Goal: Task Accomplishment & Management: Complete application form

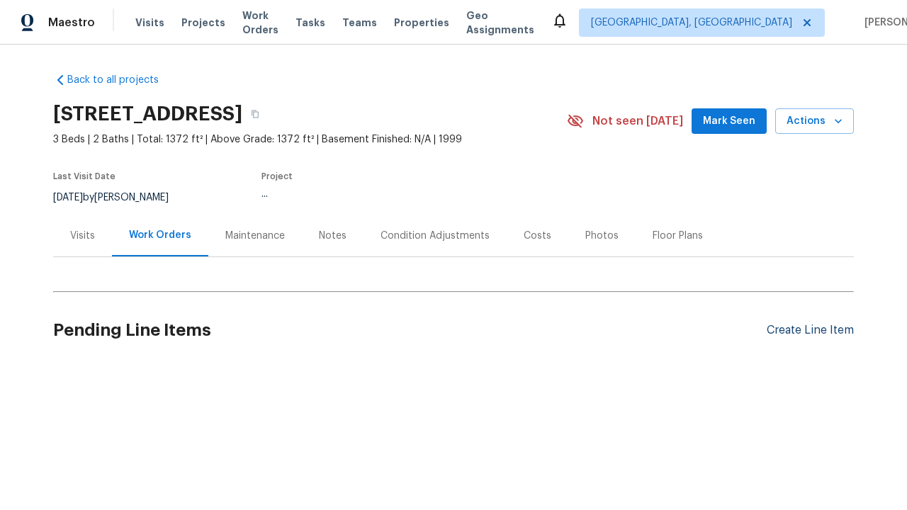
click at [804, 330] on div "Create Line Item" at bounding box center [810, 330] width 87 height 13
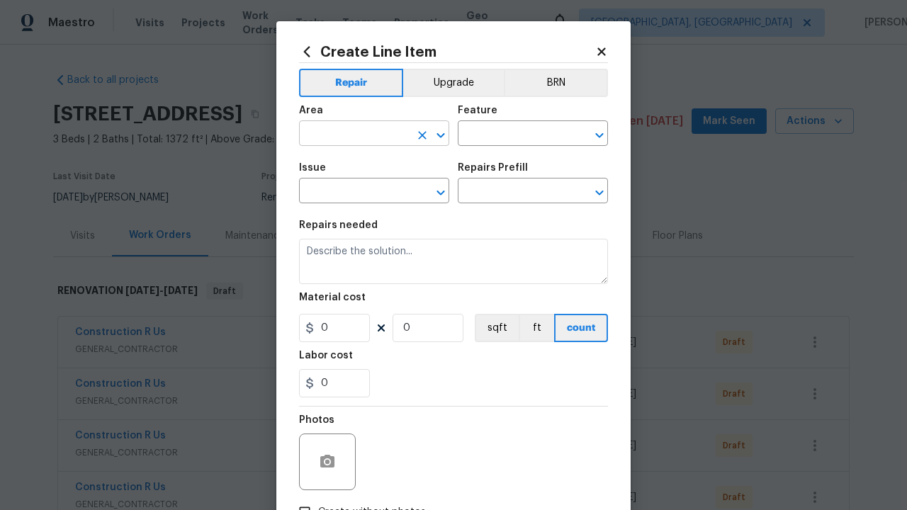
click at [349, 135] on input "text" at bounding box center [354, 135] width 111 height 22
type input "Bedroom"
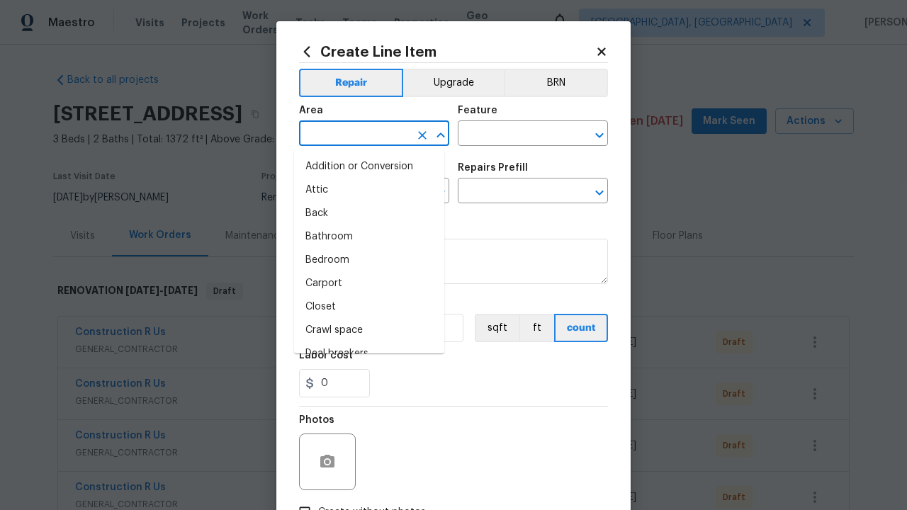
click at [364, 260] on li "Bedroom" at bounding box center [369, 260] width 150 height 23
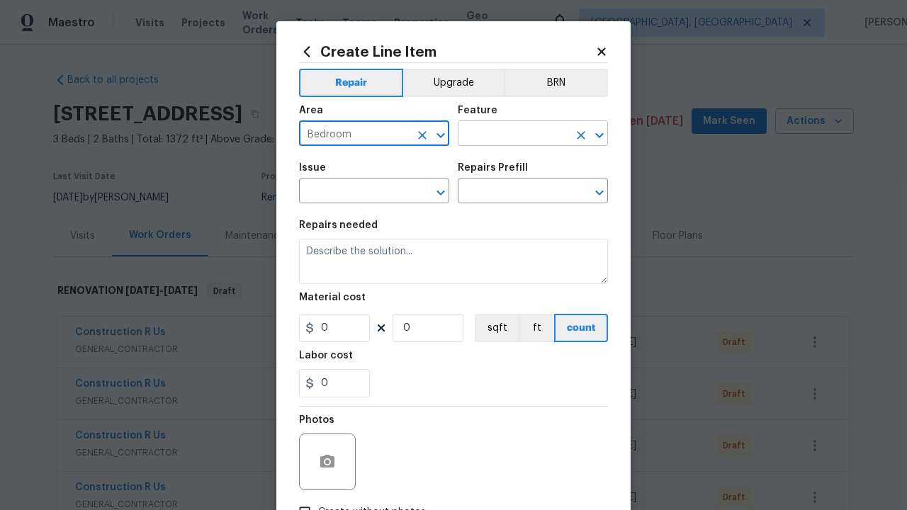
type input "Bedroom"
click at [508, 135] on input "text" at bounding box center [513, 135] width 111 height 22
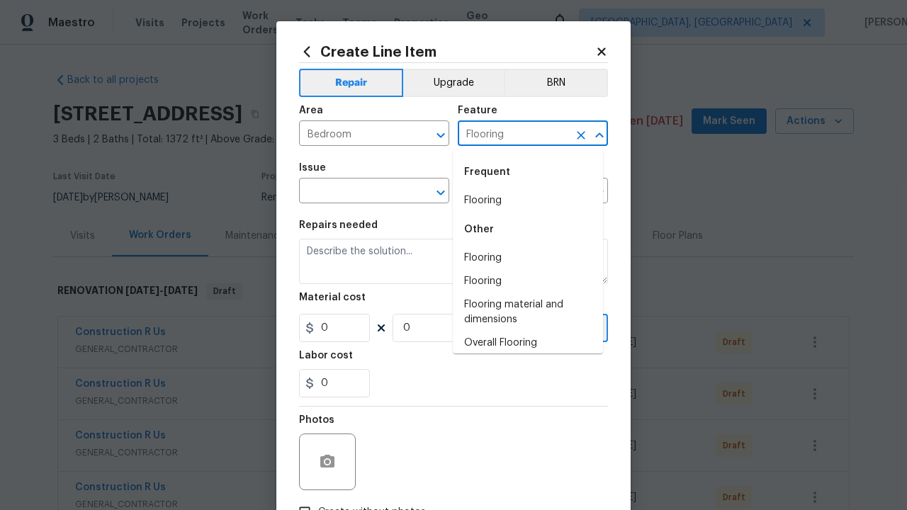
click at [522, 201] on li "Flooring" at bounding box center [528, 200] width 150 height 23
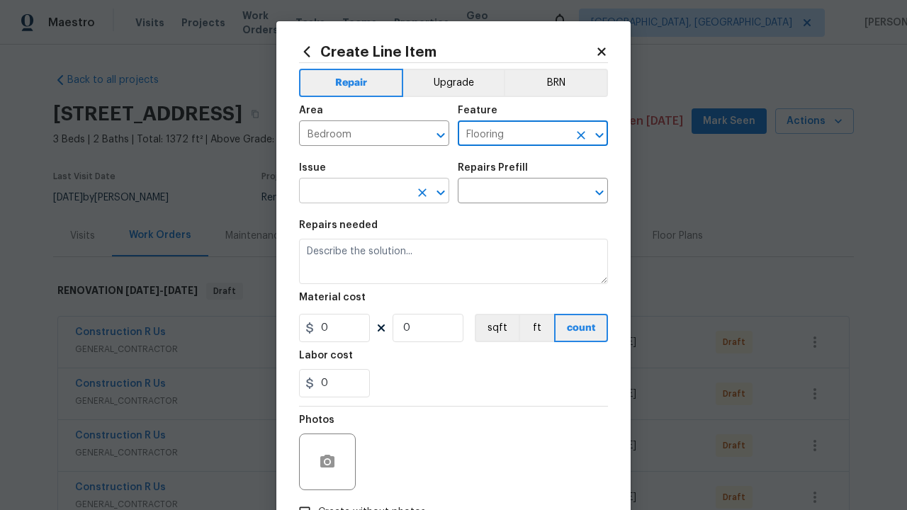
type input "Flooring"
click at [349, 193] on input "text" at bounding box center [354, 192] width 111 height 22
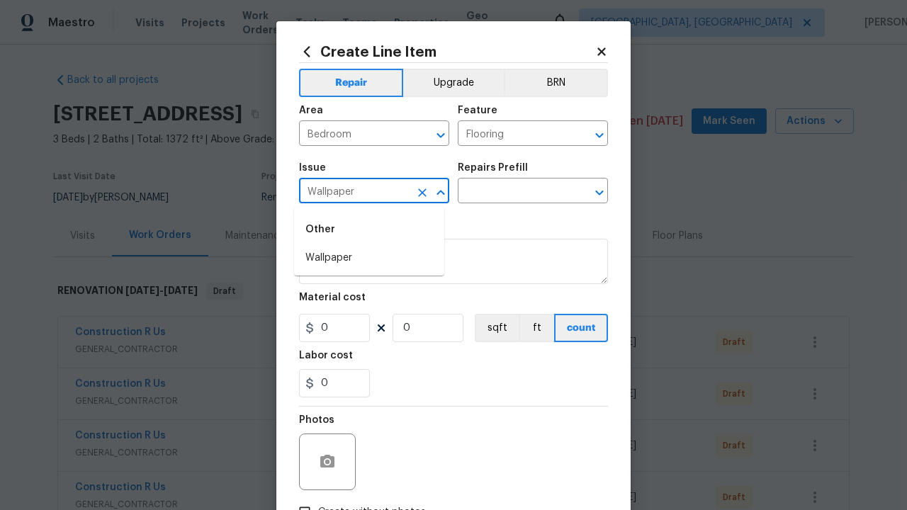
click at [369, 258] on li "Wallpaper" at bounding box center [369, 258] width 150 height 23
type input "Wallpaper"
click at [508, 193] on input "text" at bounding box center [513, 192] width 111 height 22
type input "Remove"
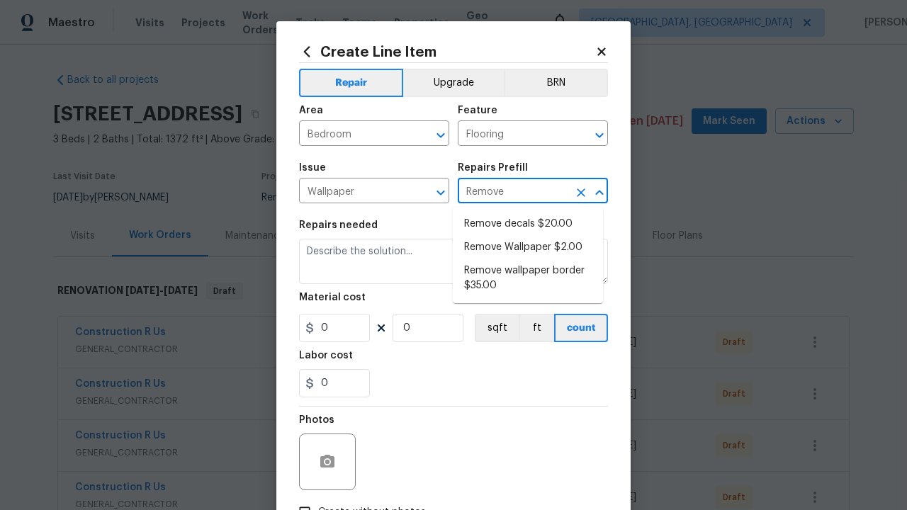
click at [528, 224] on li "Remove decals $20.00" at bounding box center [528, 224] width 150 height 23
type input "Walls and Ceiling"
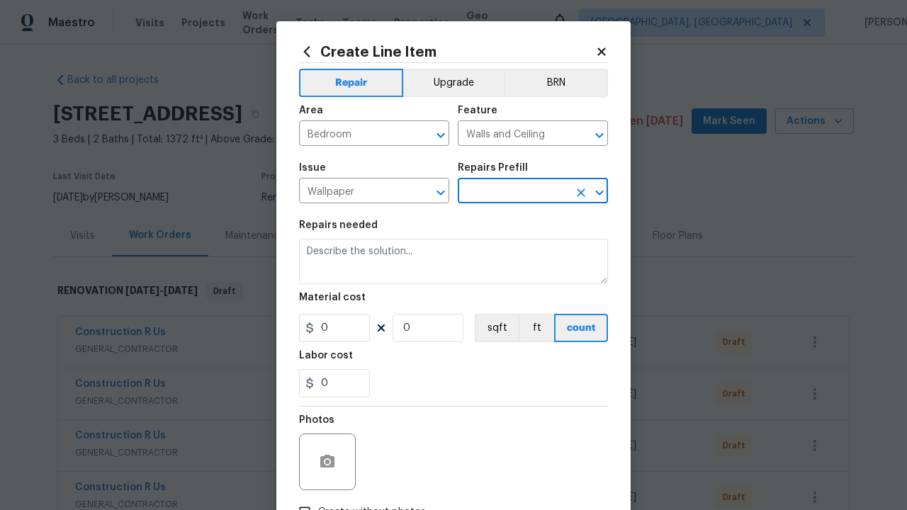
type textarea "Remove decals from door/wall/ceiling"
type input "1"
type input "Remove decals $20.00"
type input "20"
type input "Remove decals $20.00"
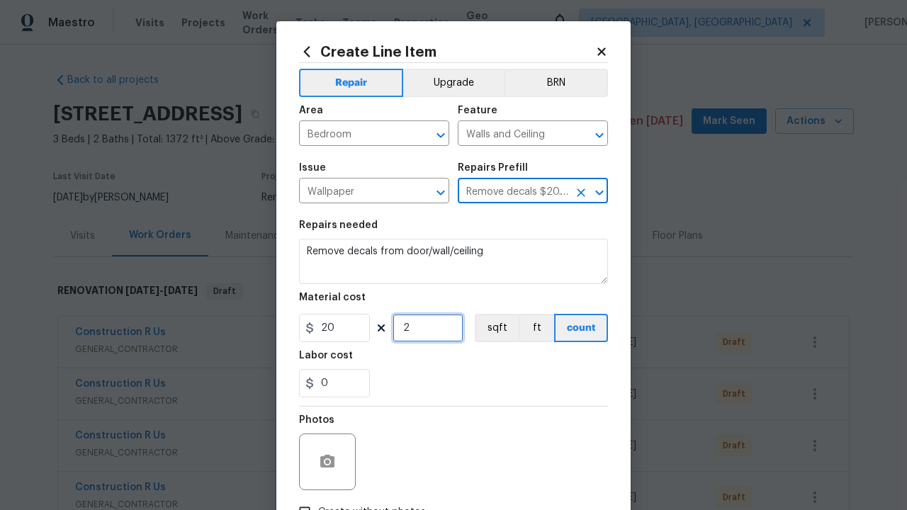
type input "2"
click at [490, 329] on button "sqft" at bounding box center [497, 328] width 44 height 28
click at [299, 499] on input "Create without photos" at bounding box center [304, 512] width 27 height 27
checkbox input "true"
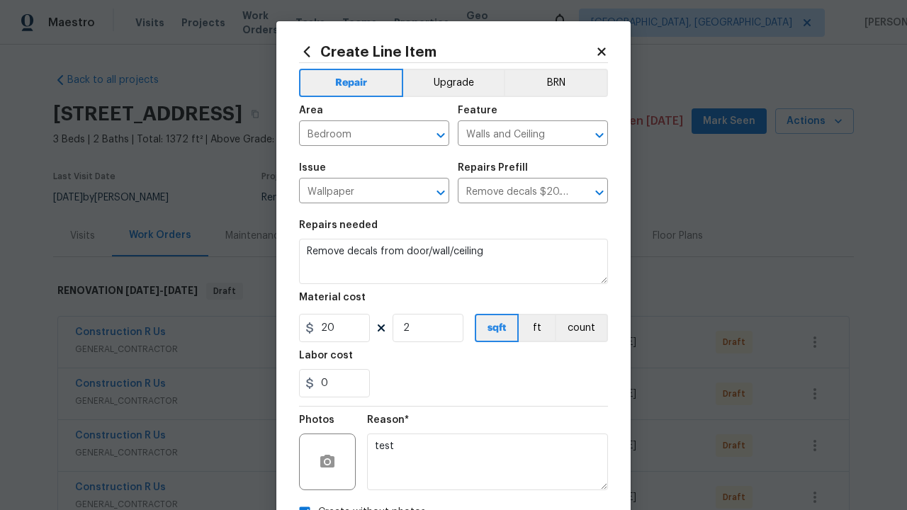
scroll to position [16, 0]
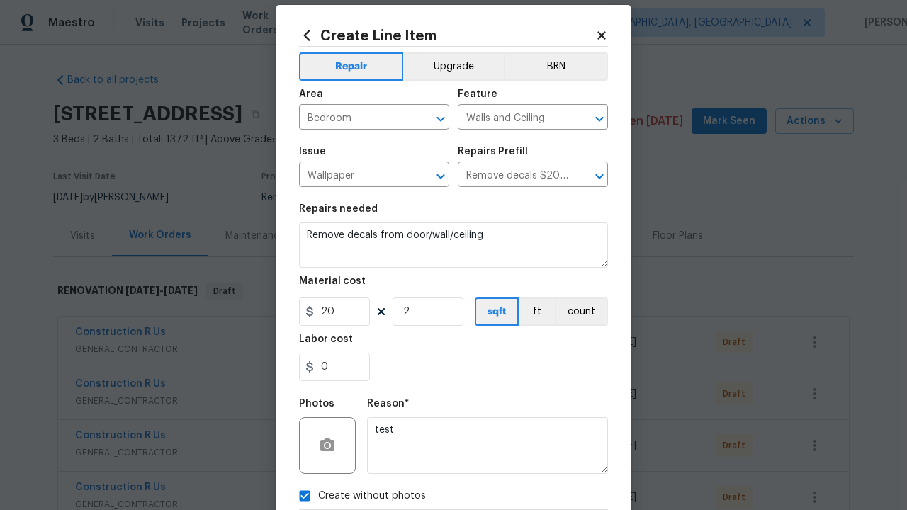
type textarea "test"
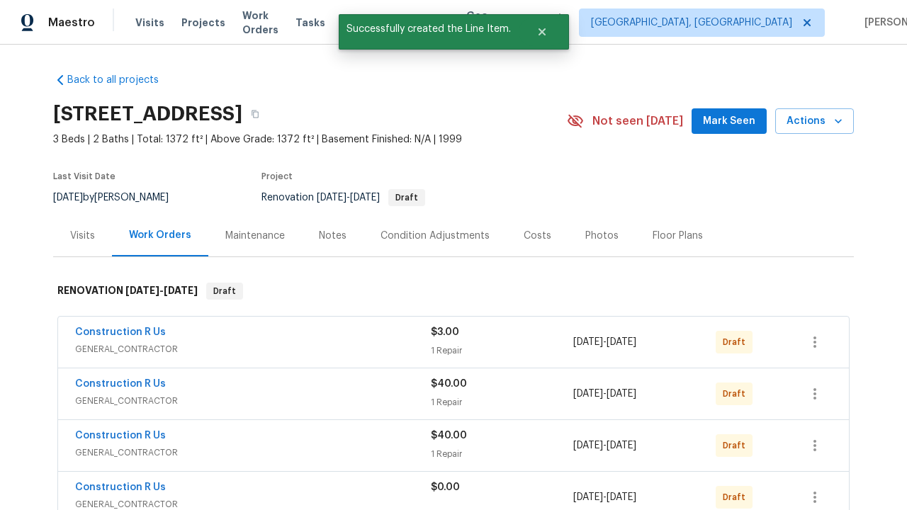
checkbox input "true"
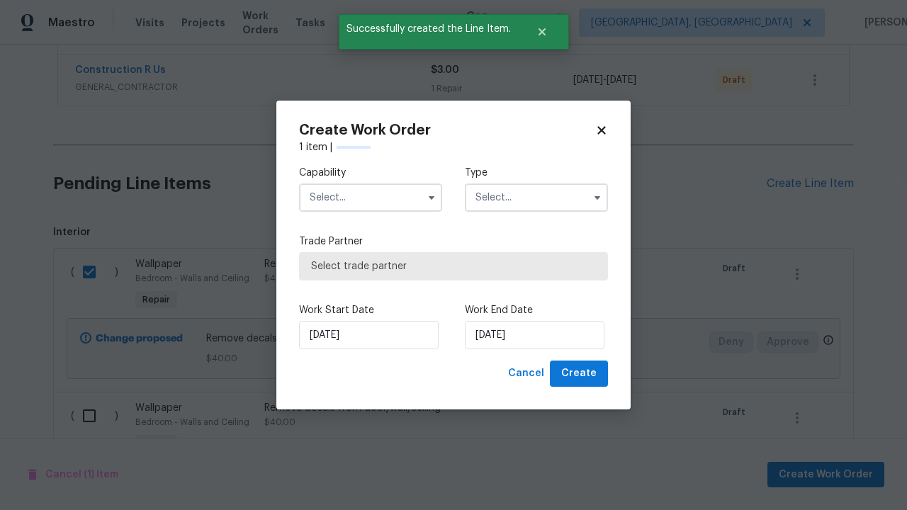
click at [371, 198] on input "text" at bounding box center [370, 198] width 143 height 28
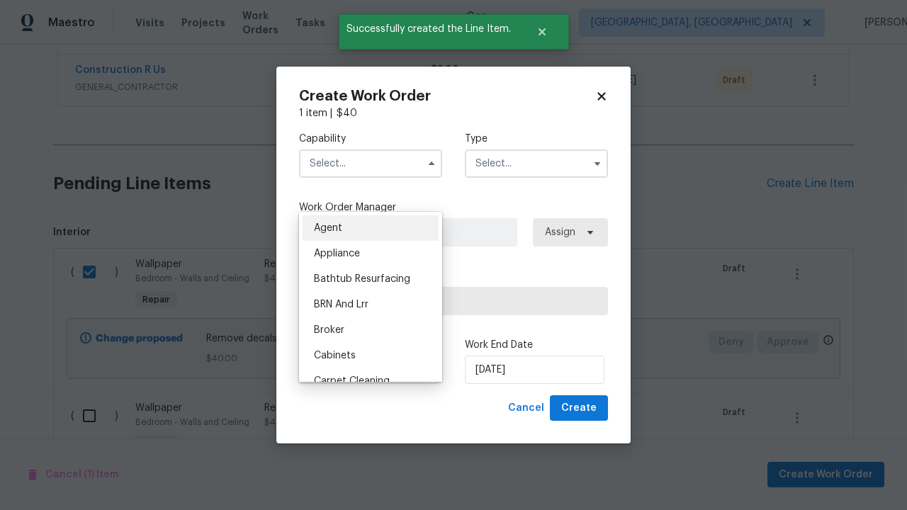
type input "General Contractor"
click at [537, 163] on input "text" at bounding box center [536, 164] width 143 height 28
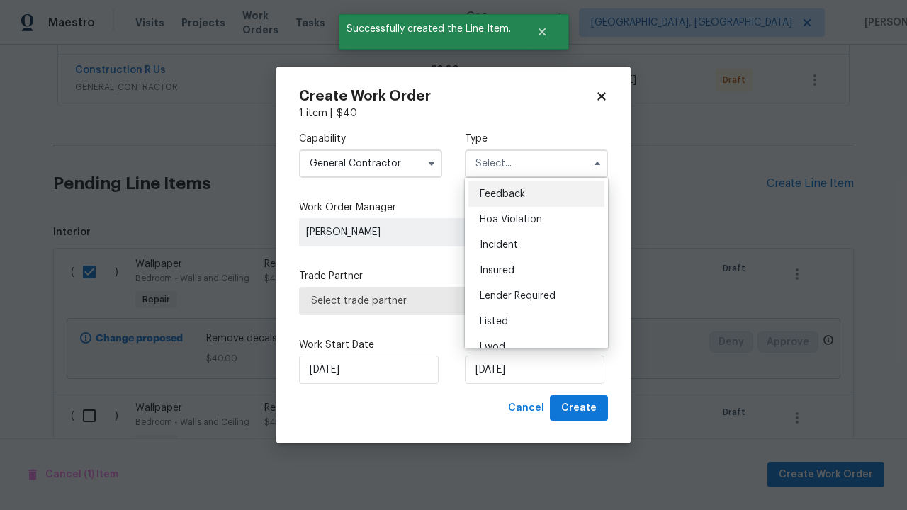
click at [505, 419] on span "Renovation" at bounding box center [506, 424] width 52 height 10
type input "Renovation"
click at [443, 301] on span "Select trade partner" at bounding box center [453, 301] width 285 height 14
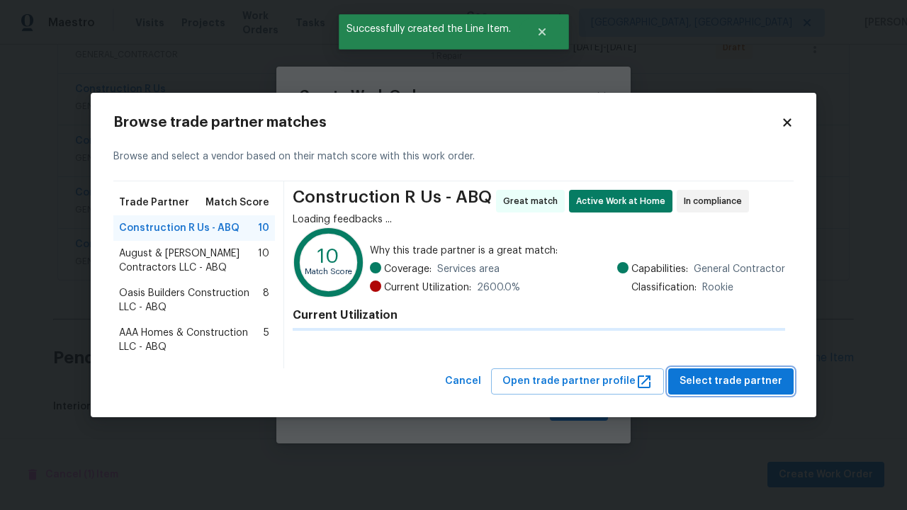
click at [735, 381] on span "Select trade partner" at bounding box center [731, 382] width 103 height 18
click at [581, 408] on span "Create" at bounding box center [578, 409] width 35 height 18
